Goal: Task Accomplishment & Management: Manage account settings

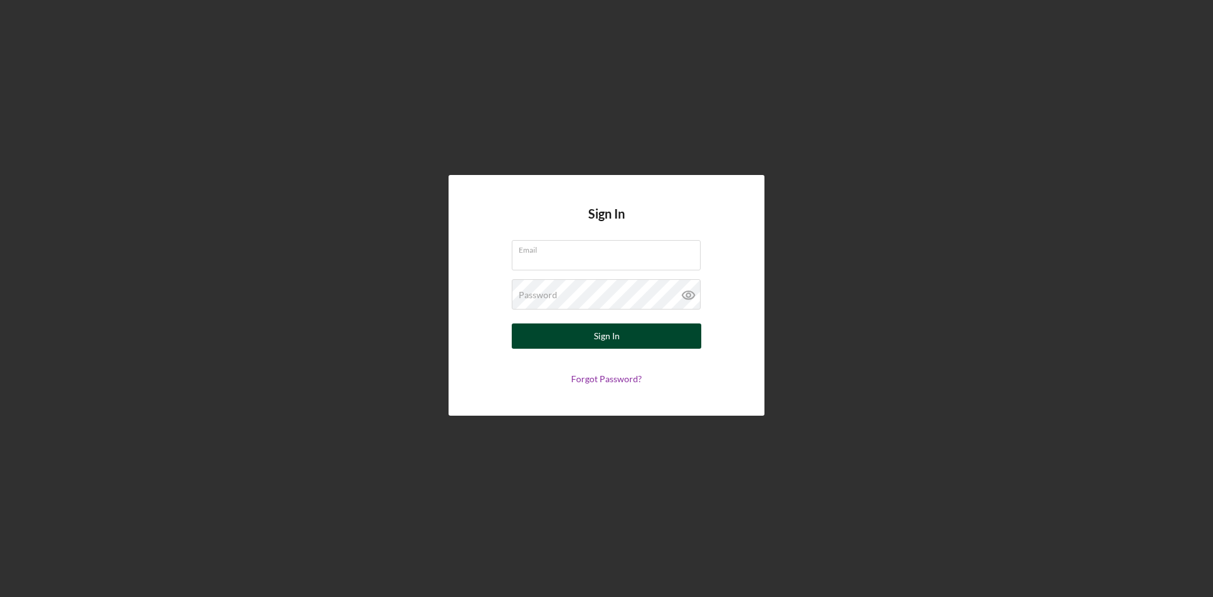
type input "[PERSON_NAME][EMAIL_ADDRESS][DOMAIN_NAME]"
drag, startPoint x: 580, startPoint y: 336, endPoint x: 585, endPoint y: 345, distance: 10.7
click at [581, 337] on button "Sign In" at bounding box center [606, 335] width 189 height 25
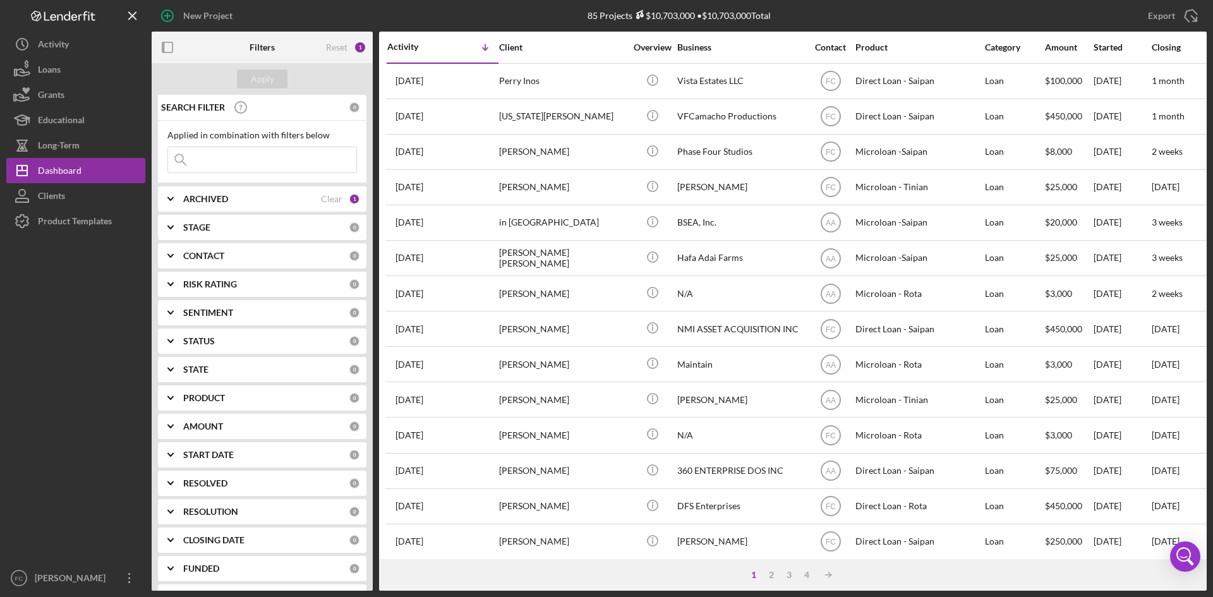
click at [417, 46] on div "Activity" at bounding box center [415, 47] width 56 height 10
click at [416, 46] on div "Activity" at bounding box center [442, 47] width 111 height 10
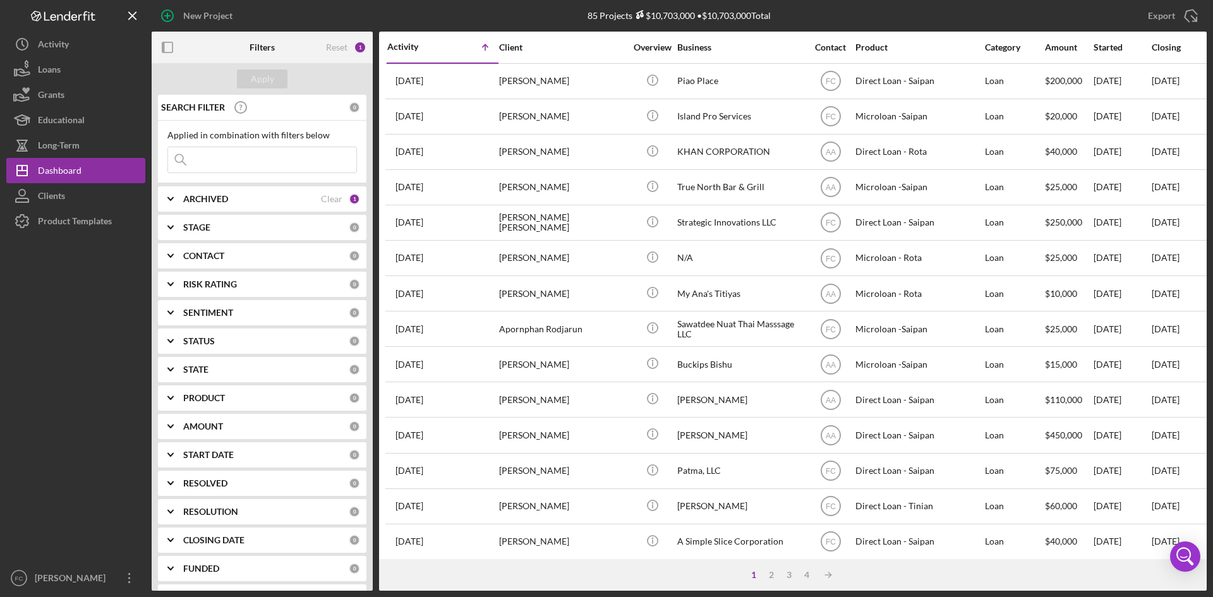
click at [441, 48] on div "Activity" at bounding box center [415, 47] width 56 height 10
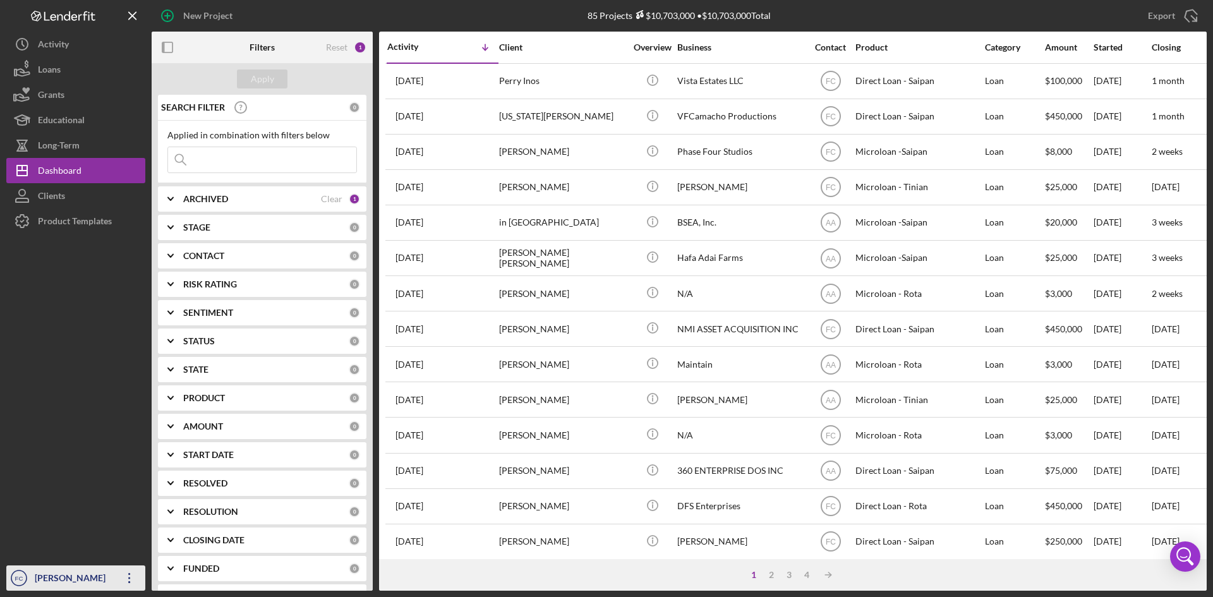
click at [27, 579] on circle "button" at bounding box center [18, 577] width 15 height 15
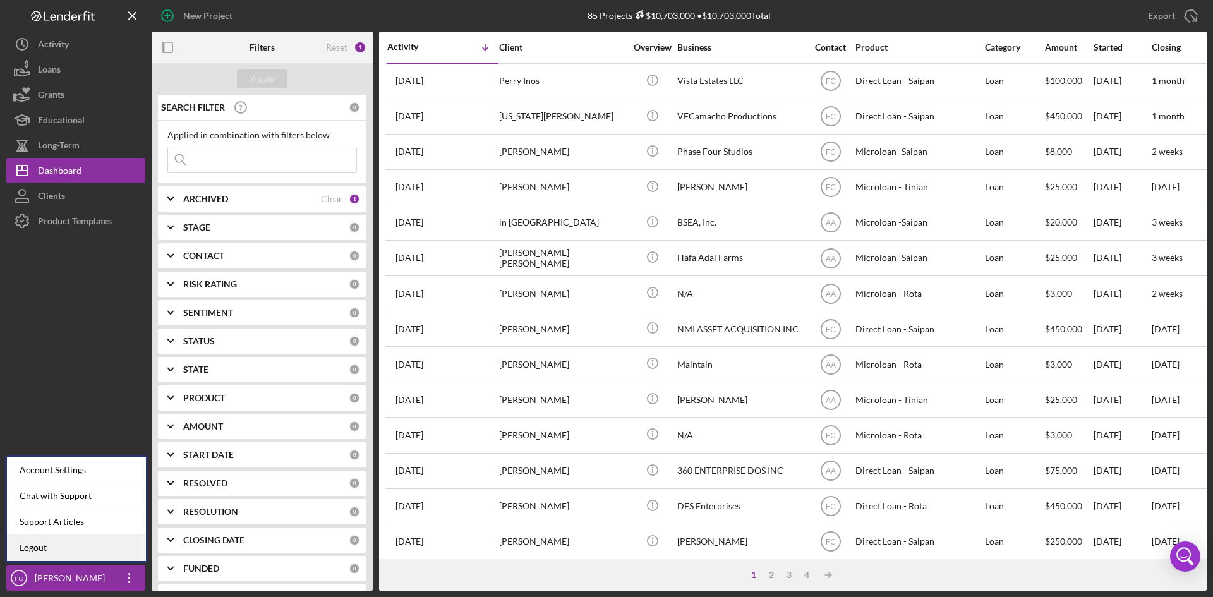
click at [33, 556] on link "Logout" at bounding box center [76, 548] width 139 height 26
